Goal: Check status: Check status

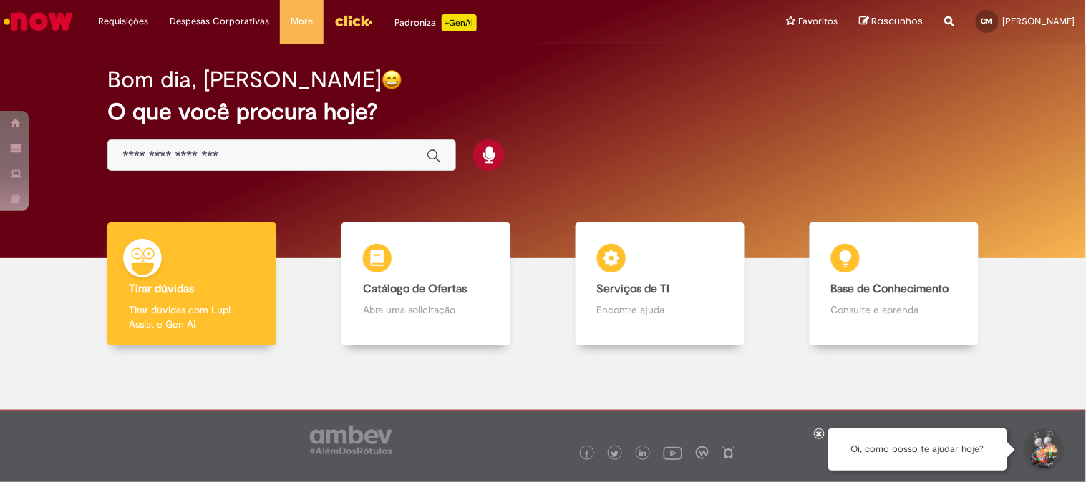
drag, startPoint x: 311, startPoint y: 163, endPoint x: 301, endPoint y: 158, distance: 11.2
click at [308, 162] on input "Basta digitar aqui" at bounding box center [266, 156] width 289 height 16
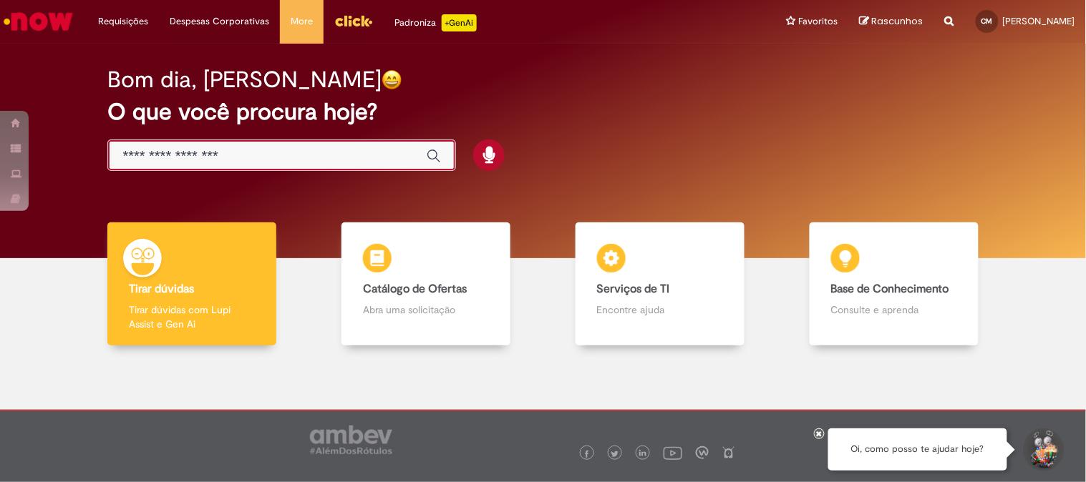
paste input "**********"
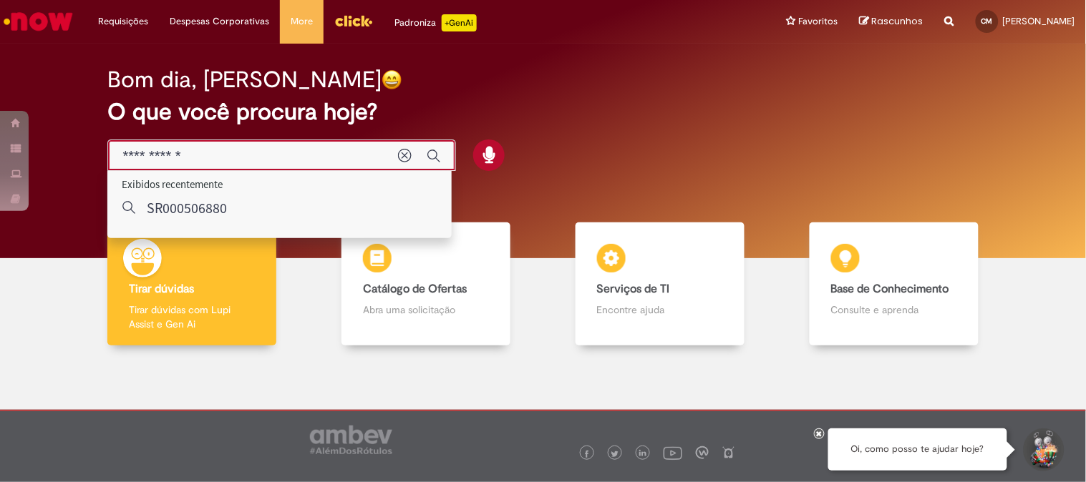
type input "**********"
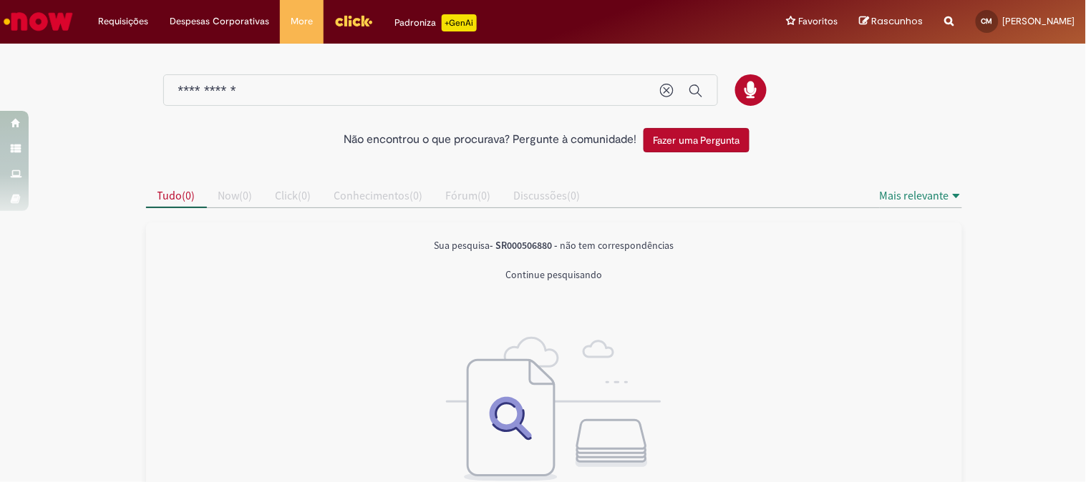
click at [934, 26] on div "Reportar problema Artigos Não encontrou base de conhecimento Catálogo Não foram…" at bounding box center [949, 22] width 31 height 44
click at [945, 18] on icon "Search from all sources" at bounding box center [949, 13] width 9 height 26
click at [888, 26] on input "text" at bounding box center [921, 22] width 66 height 24
paste input "**********"
type input "**********"
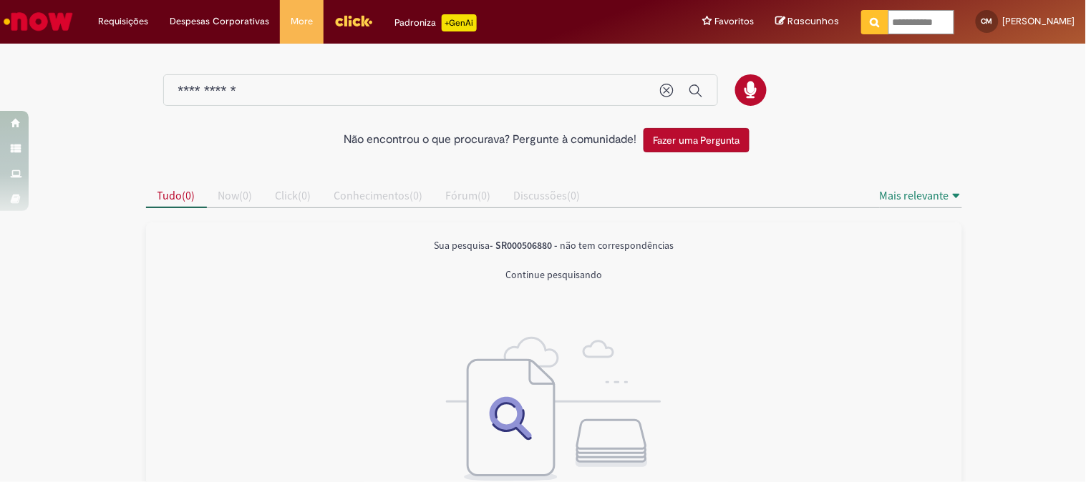
scroll to position [0, 7]
click button "Pesquisar" at bounding box center [875, 22] width 28 height 24
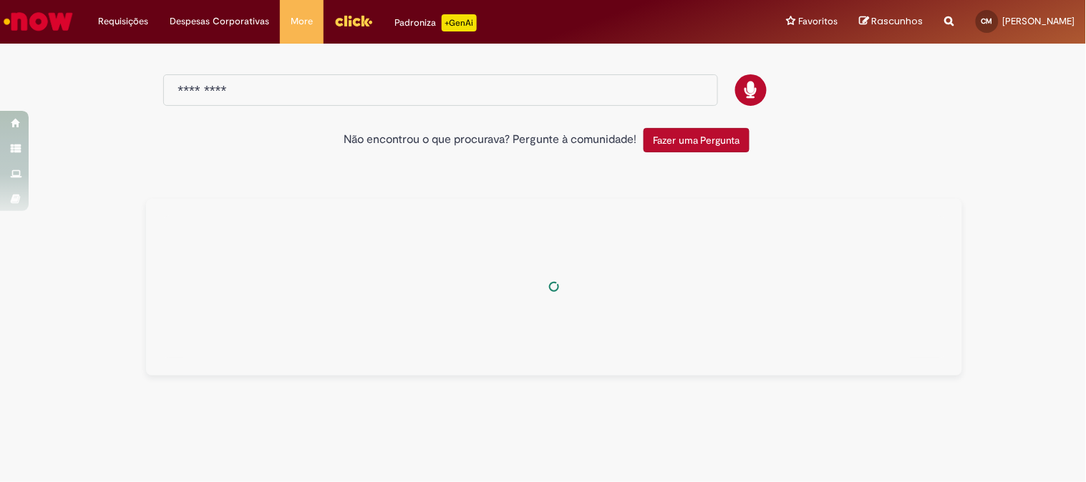
type input "**********"
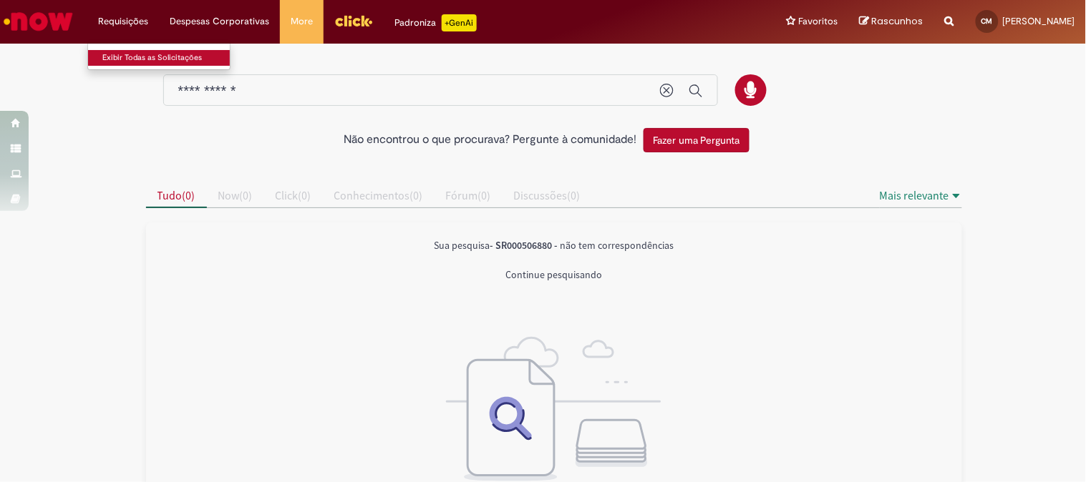
click at [130, 56] on link "Exibir Todas as Solicitações" at bounding box center [166, 58] width 157 height 16
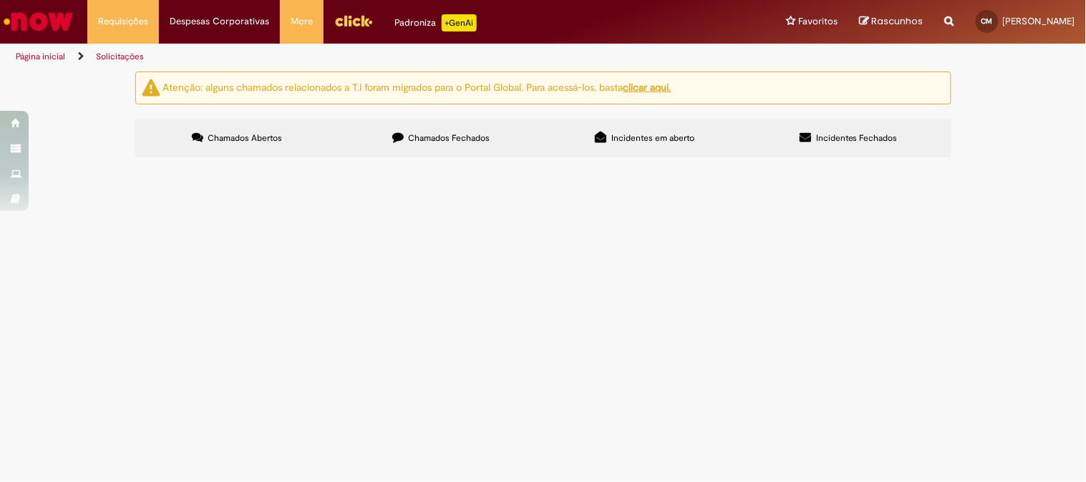
click at [432, 142] on span "Chamados Fechados" at bounding box center [449, 137] width 82 height 11
click at [0, 0] on div at bounding box center [0, 0] width 0 height 0
click at [833, 150] on label "Incidentes Fechados" at bounding box center [849, 138] width 204 height 39
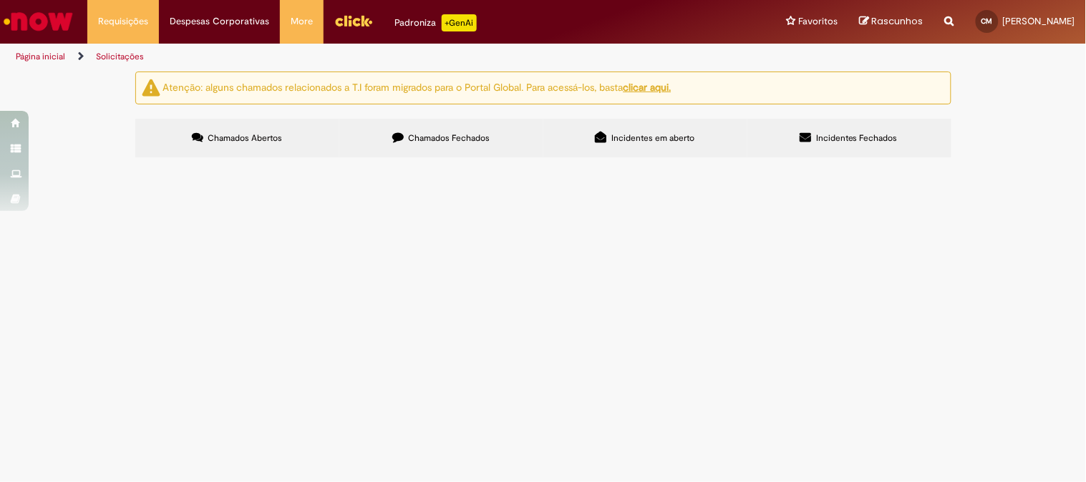
click at [432, 132] on label "Chamados Fechados" at bounding box center [441, 138] width 204 height 39
click at [395, 143] on label "Chamados Fechados" at bounding box center [441, 138] width 204 height 39
click at [0, 0] on div "Encerrado" at bounding box center [0, 0] width 0 height 0
click at [0, 0] on th "Encerrado" at bounding box center [0, 0] width 0 height 0
click at [0, 0] on div "Encerrado" at bounding box center [0, 0] width 0 height 0
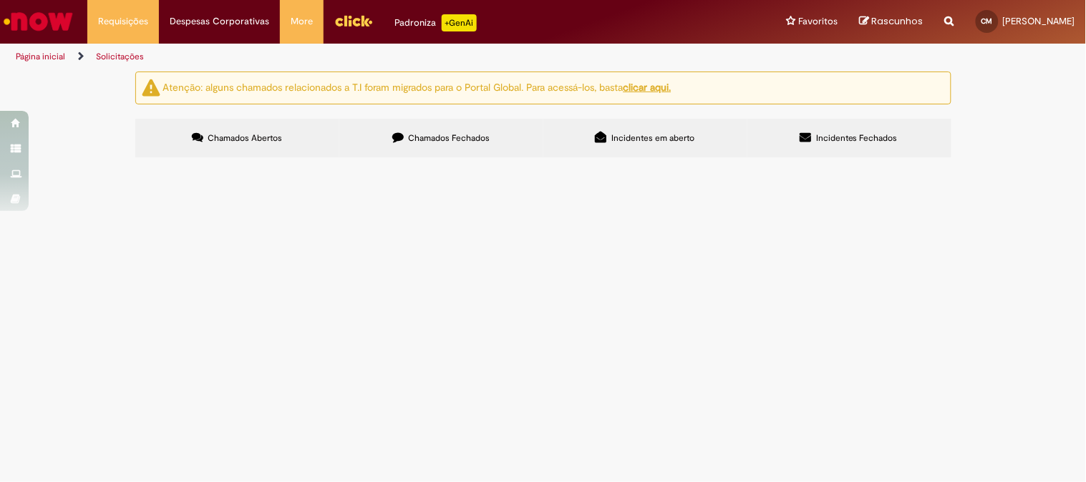
scroll to position [79, 0]
drag, startPoint x: 399, startPoint y: 260, endPoint x: 545, endPoint y: 283, distance: 147.9
click at [0, 0] on span "O Colaborado entrou no dia [DATE] 21:50 e saiu às 05:55 do dia 02:05. Foi abert…" at bounding box center [0, 0] width 0 height 0
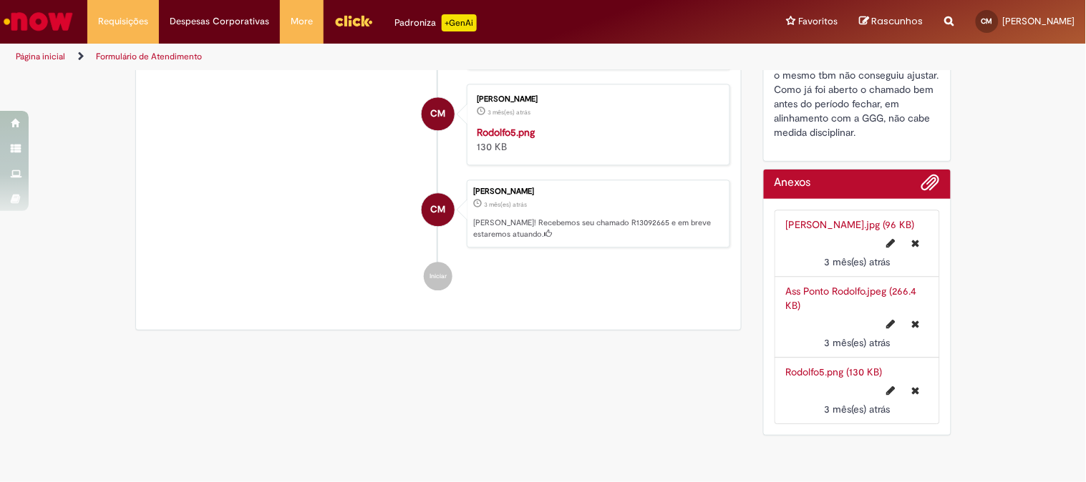
scroll to position [739, 0]
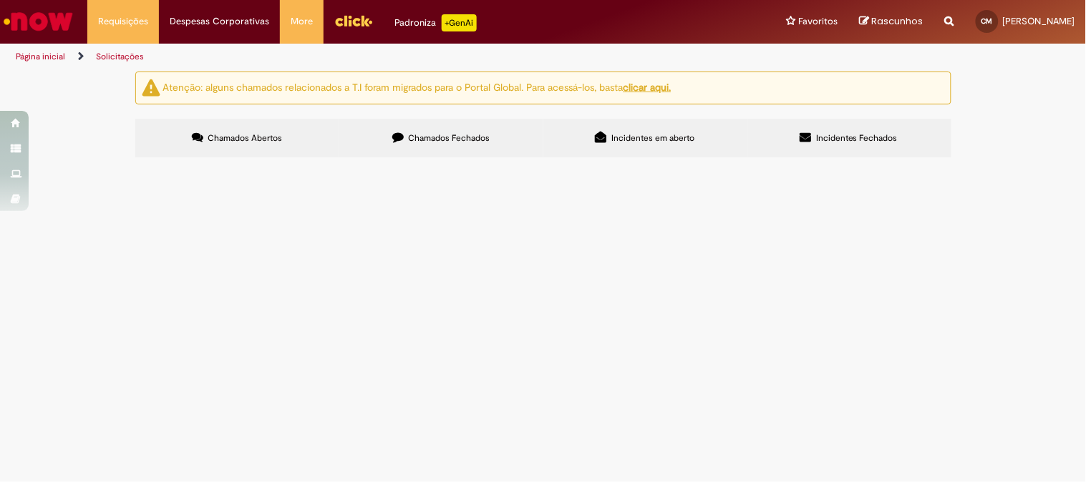
click at [417, 137] on span "Chamados Fechados" at bounding box center [449, 137] width 82 height 11
click at [0, 0] on icon at bounding box center [0, 0] width 0 height 0
click at [0, 0] on input "Pesquisar" at bounding box center [0, 0] width 0 height 0
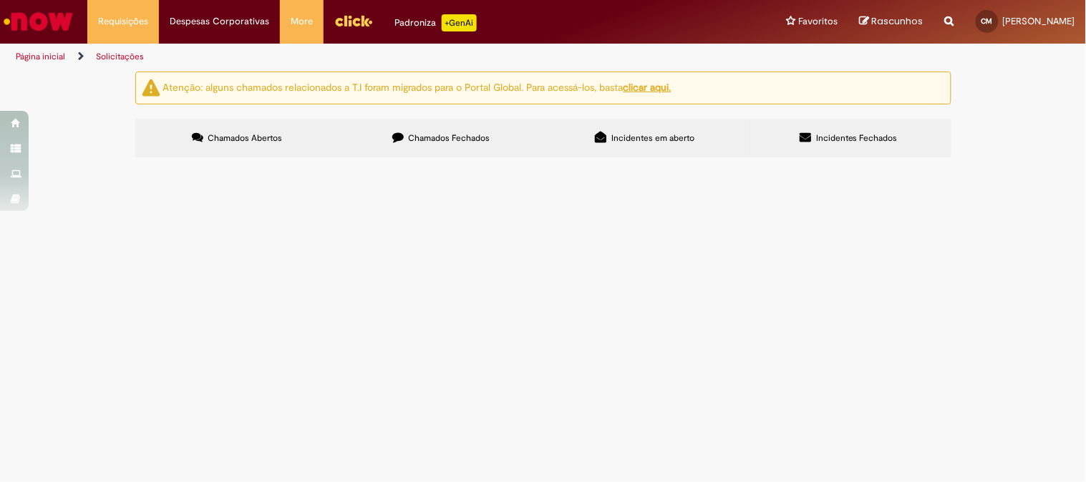
click at [0, 0] on div at bounding box center [0, 0] width 0 height 0
click at [0, 0] on button at bounding box center [0, 0] width 0 height 0
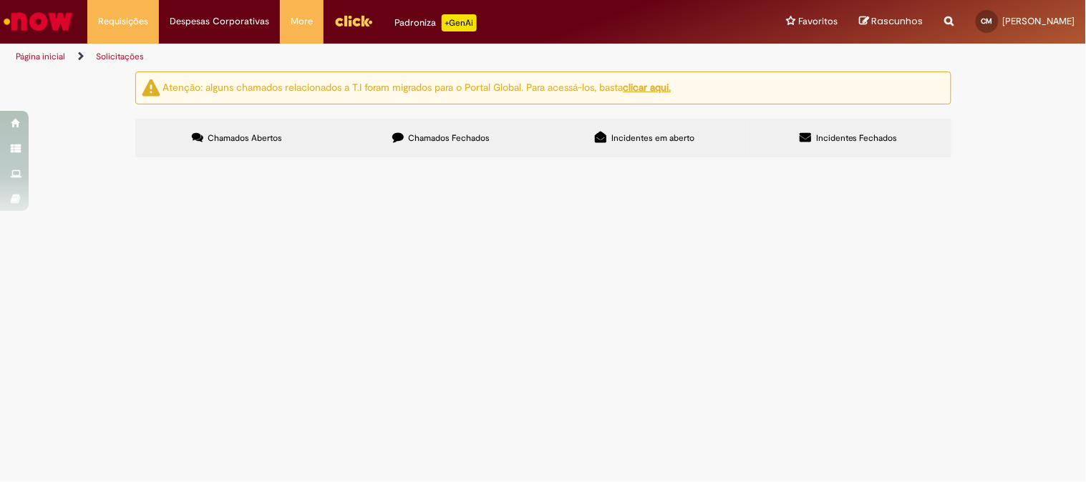
click at [0, 0] on span "Colaborador bateu o ponto, mas subiu com erro pro relógio." at bounding box center [0, 0] width 0 height 0
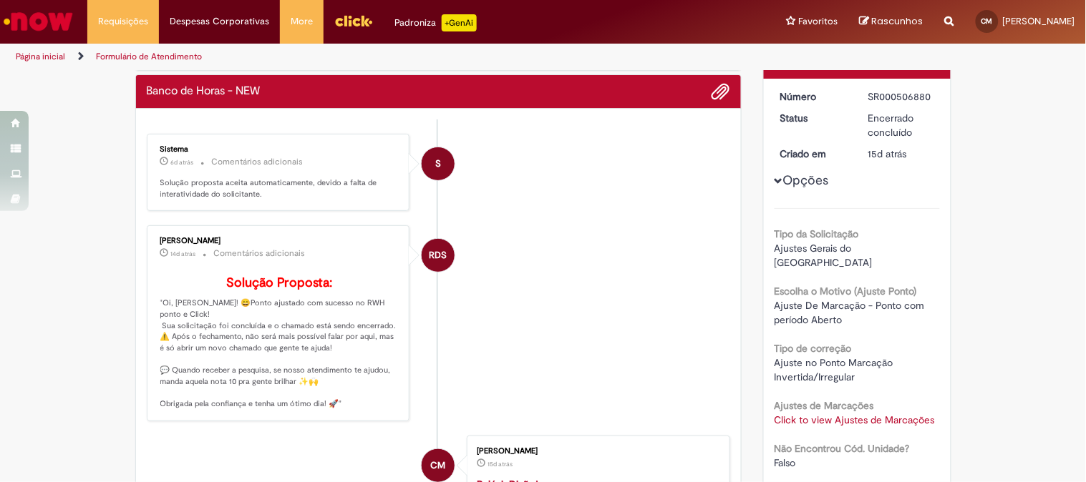
scroll to position [636, 0]
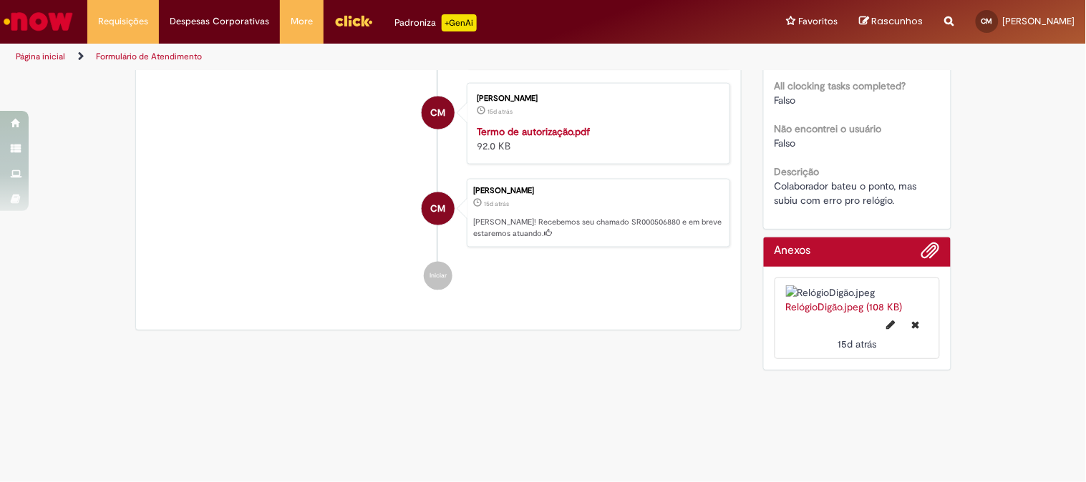
click at [557, 138] on strong "Termo de autorização.pdf" at bounding box center [533, 131] width 113 height 13
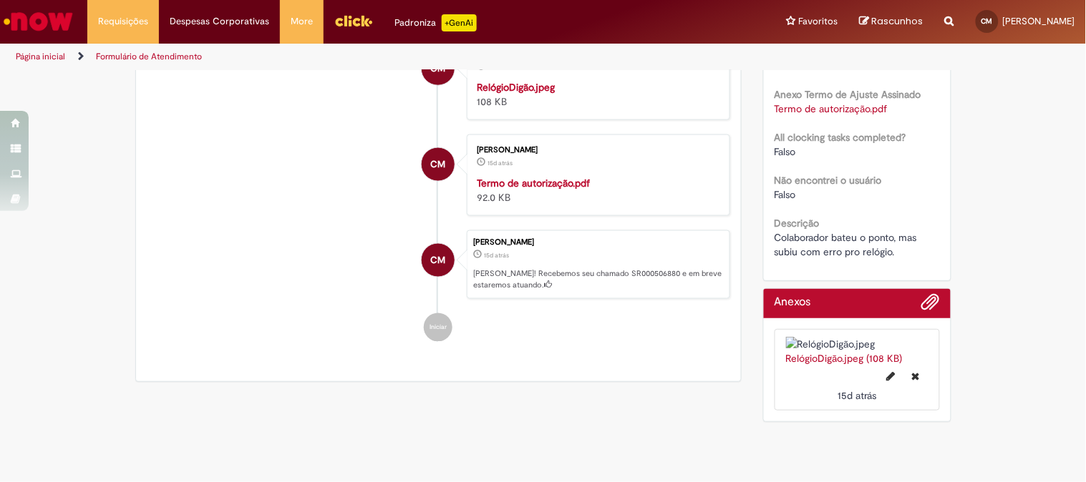
scroll to position [397, 0]
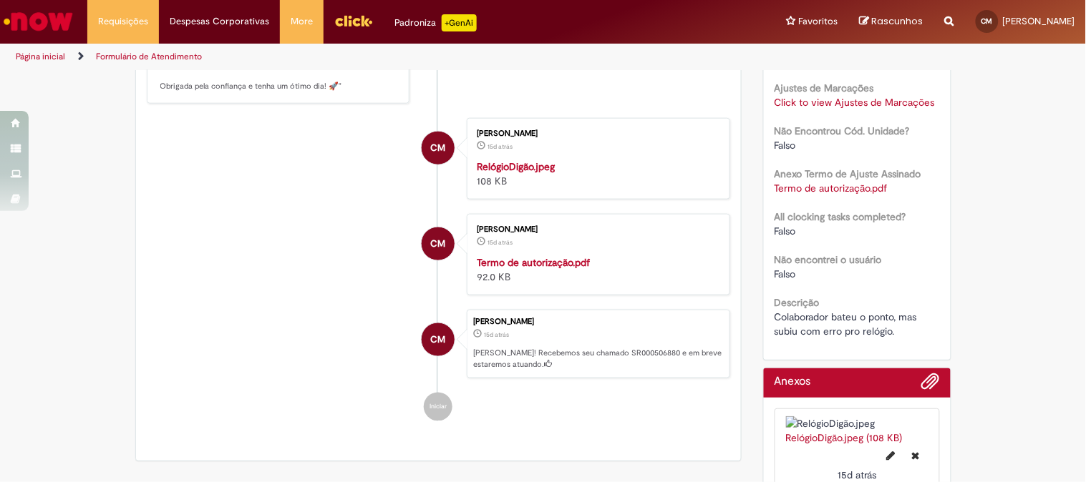
click at [511, 160] on img "Histórico de tíquete" at bounding box center [596, 160] width 238 height 0
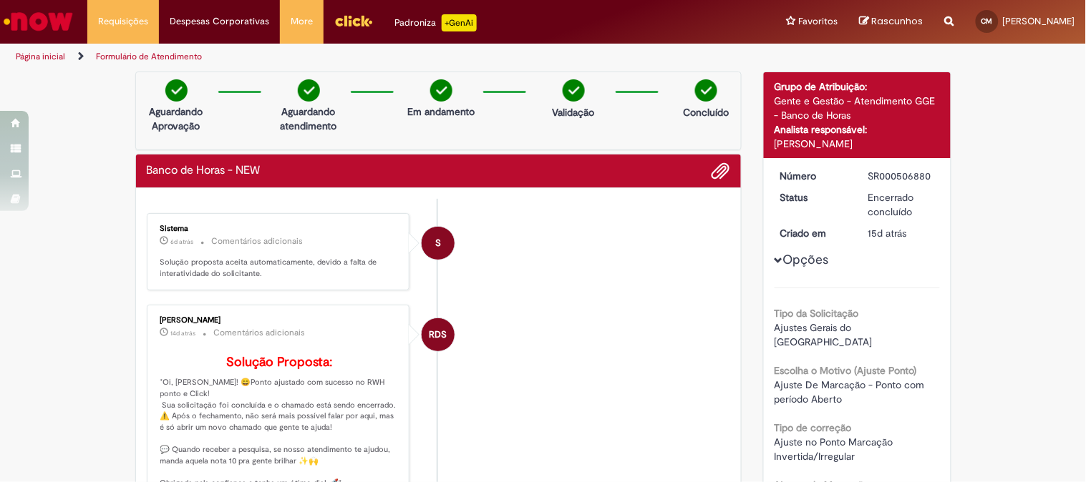
scroll to position [477, 0]
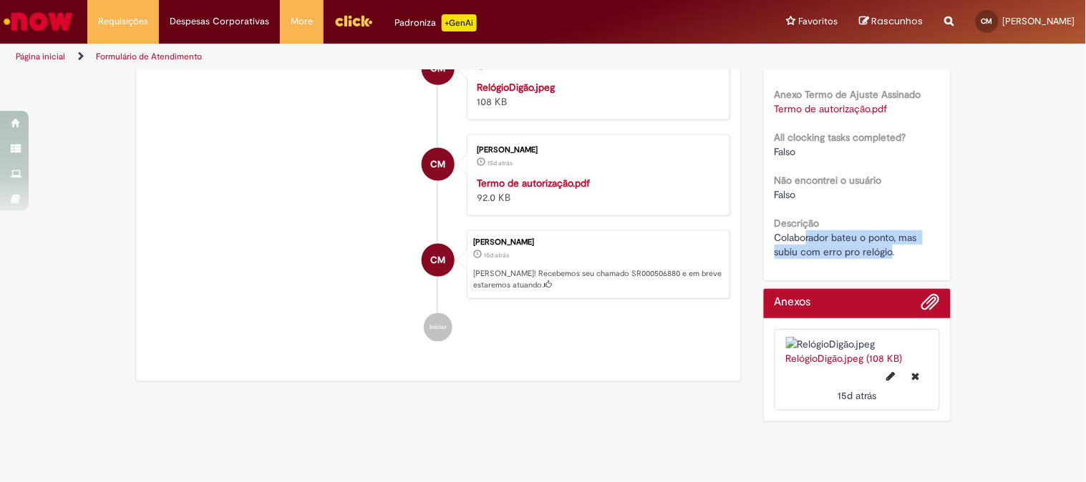
drag, startPoint x: 802, startPoint y: 225, endPoint x: 890, endPoint y: 239, distance: 88.4
click at [890, 239] on div "Colaborador bateu o ponto, mas subiu com erro pro relógio." at bounding box center [856, 244] width 165 height 29
click at [896, 243] on div "Colaborador bateu o ponto, mas subiu com erro pro relógio." at bounding box center [856, 244] width 165 height 29
